Goal: Navigation & Orientation: Understand site structure

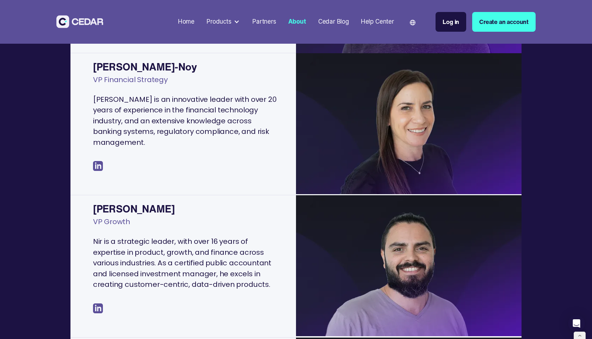
click at [193, 23] on div "Home" at bounding box center [186, 21] width 17 height 9
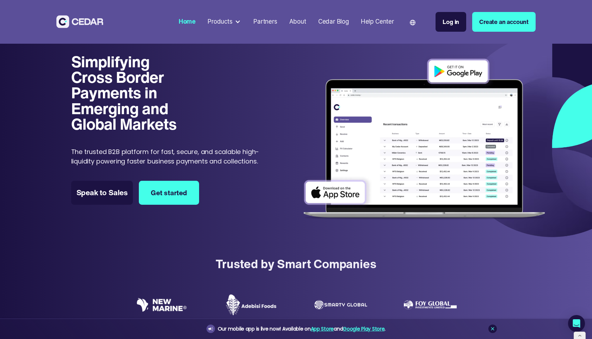
scroll to position [1737, 0]
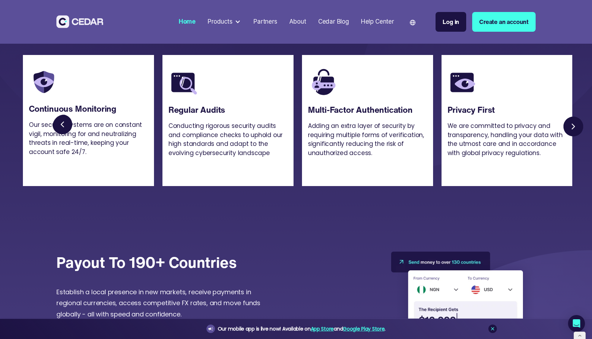
click at [222, 21] on div "Products" at bounding box center [220, 21] width 25 height 9
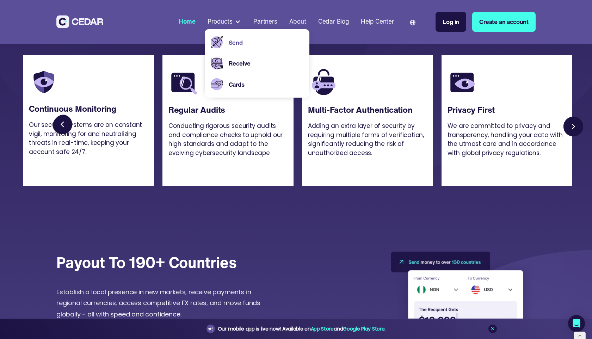
click at [233, 44] on link "Send" at bounding box center [266, 42] width 75 height 9
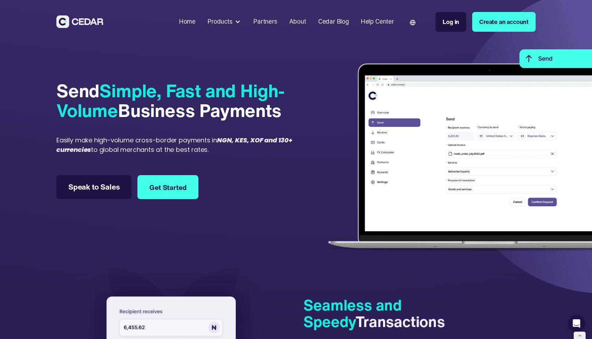
click at [239, 22] on div at bounding box center [238, 22] width 6 height 6
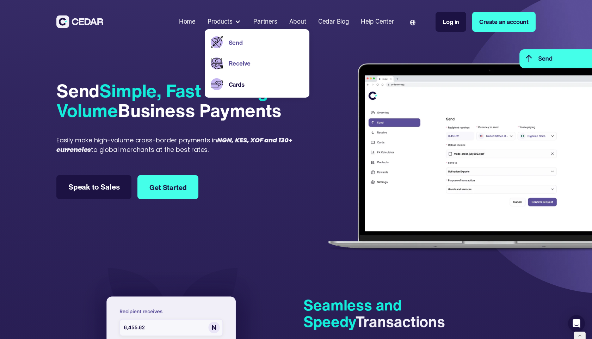
click at [236, 63] on link "Receive" at bounding box center [266, 63] width 75 height 9
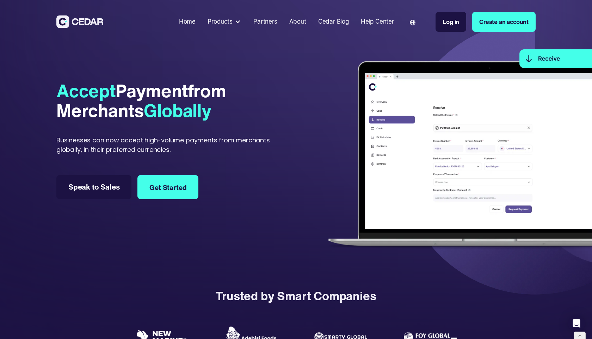
click at [232, 19] on div "Products" at bounding box center [225, 21] width 40 height 15
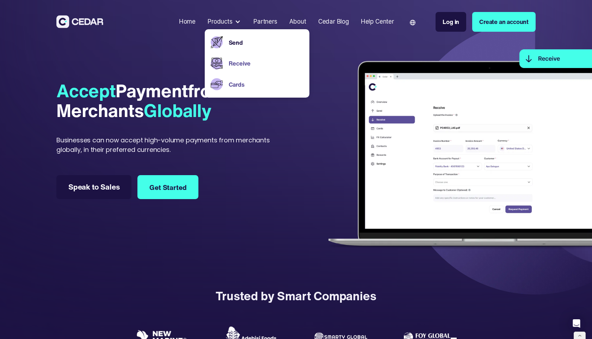
click at [241, 82] on link "Cards" at bounding box center [266, 84] width 75 height 9
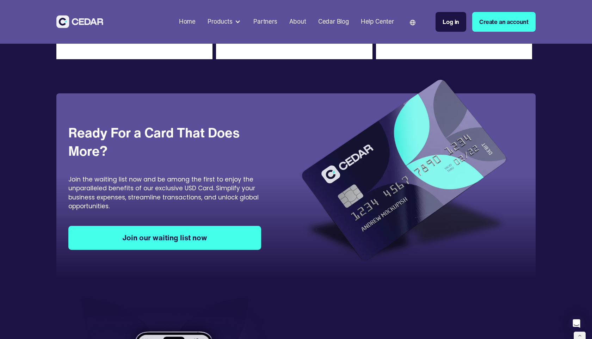
scroll to position [1497, 0]
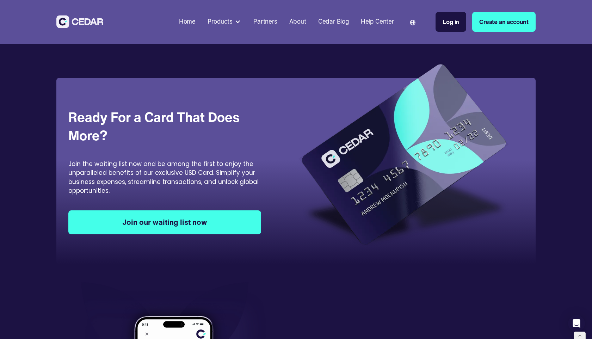
click at [305, 33] on nav "Home Products Send Receive Cards Partners About Cedar Blog Help Center Language…" at bounding box center [356, 22] width 360 height 38
click at [323, 20] on div "Cedar Blog" at bounding box center [333, 21] width 31 height 9
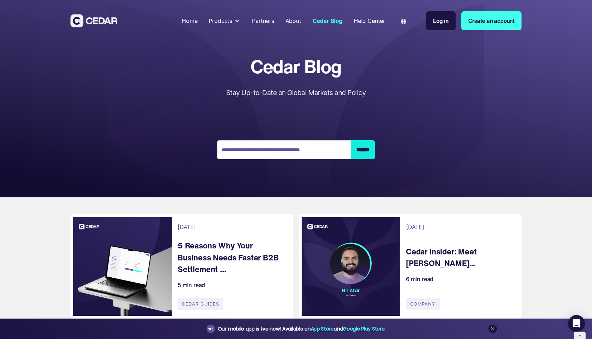
click at [297, 16] on link "About" at bounding box center [293, 21] width 21 height 16
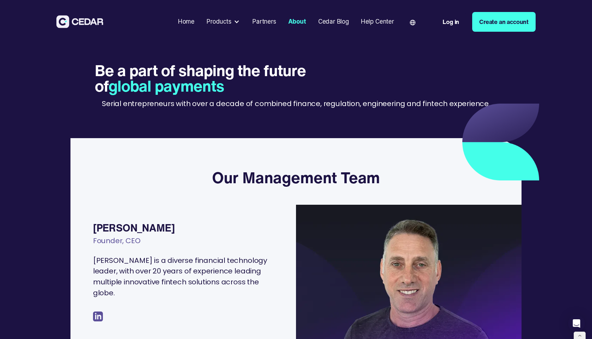
click at [272, 22] on div "Partners" at bounding box center [264, 21] width 24 height 9
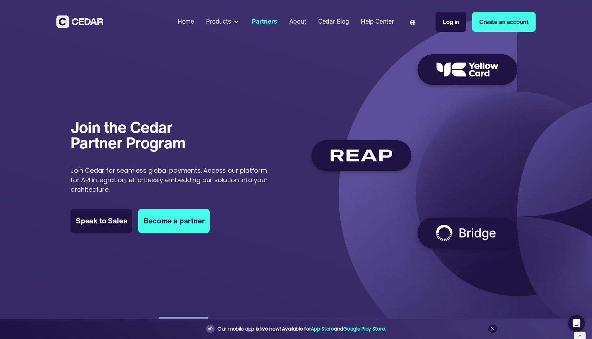
click at [380, 24] on div "Help Center" at bounding box center [377, 21] width 33 height 9
click at [186, 24] on div "Home" at bounding box center [186, 21] width 17 height 9
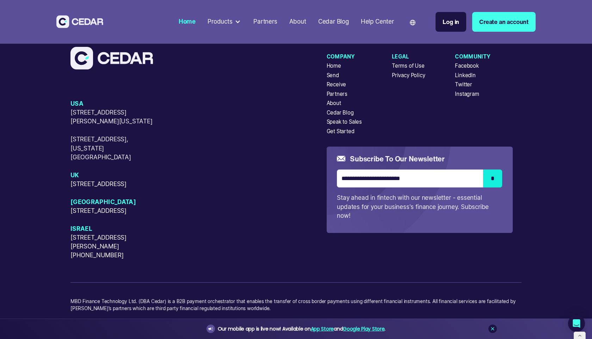
scroll to position [3079, 0]
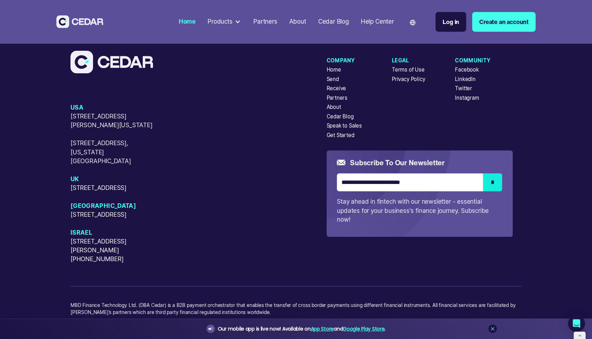
click at [400, 83] on div "Privacy Policy" at bounding box center [408, 79] width 33 height 8
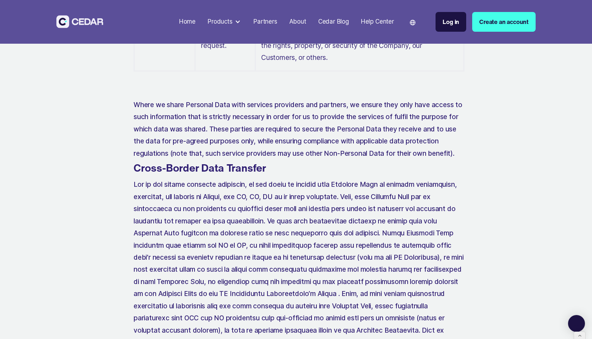
scroll to position [1569, 0]
